Goal: Information Seeking & Learning: Learn about a topic

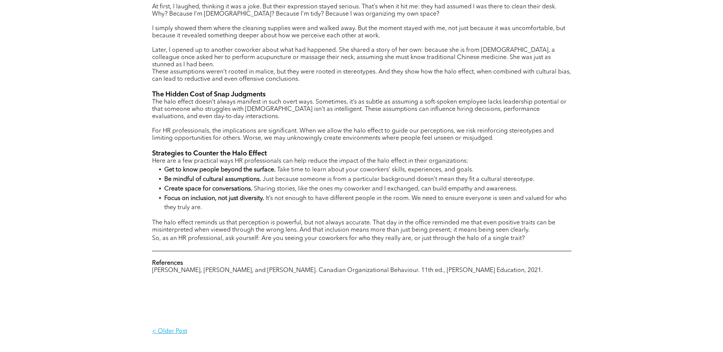
scroll to position [495, 0]
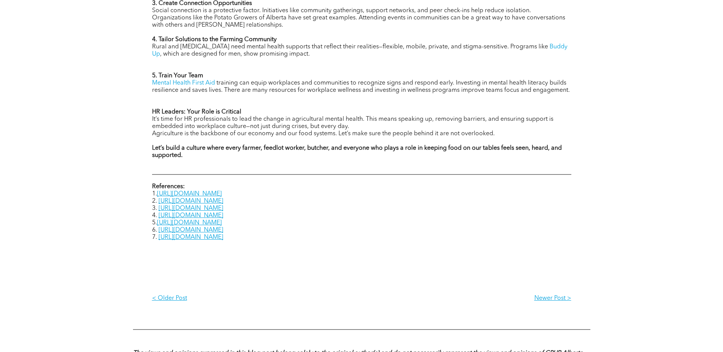
scroll to position [876, 0]
click at [223, 215] on link "[URL][DOMAIN_NAME]" at bounding box center [191, 237] width 65 height 6
click at [223, 215] on link "[URL][DOMAIN_NAME]" at bounding box center [191, 229] width 65 height 6
click at [218, 190] on link "[URL][DOMAIN_NAME]" at bounding box center [189, 193] width 65 height 6
click at [206, 197] on link "[URL][DOMAIN_NAME]" at bounding box center [191, 200] width 65 height 6
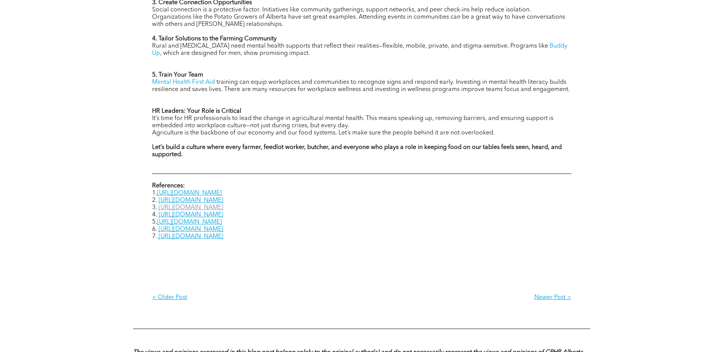
click at [223, 205] on link "[URL][DOMAIN_NAME]" at bounding box center [191, 208] width 65 height 6
